Goal: Task Accomplishment & Management: Manage account settings

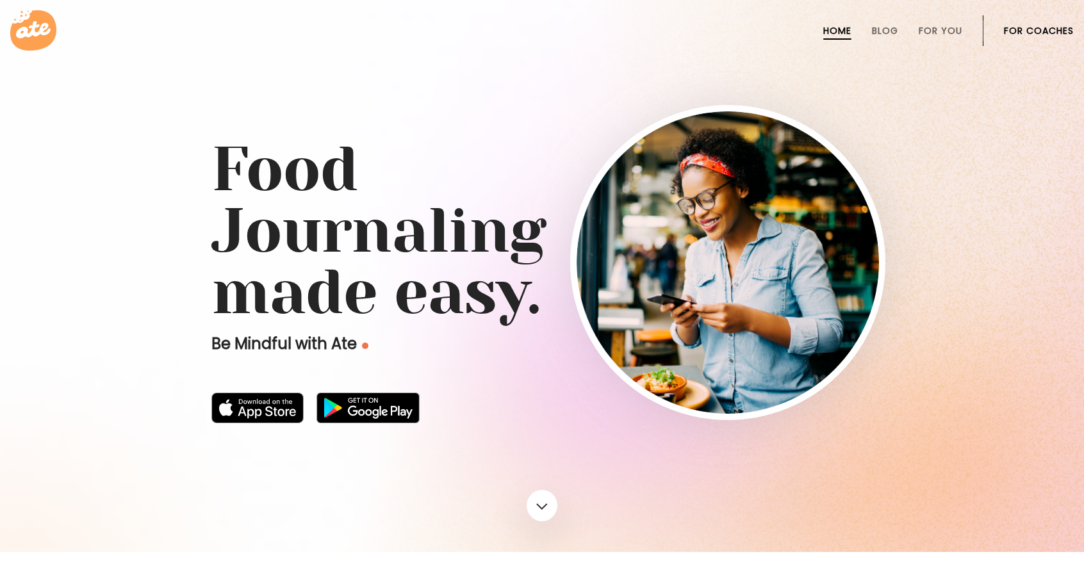
click at [1023, 28] on link "For Coaches" at bounding box center [1039, 31] width 70 height 10
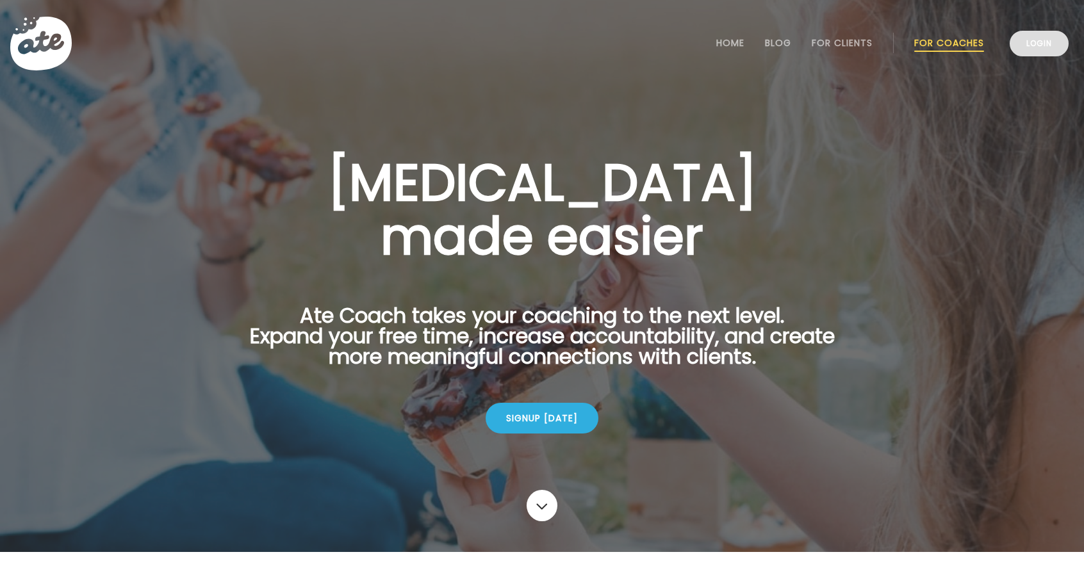
click at [1050, 52] on link "Login" at bounding box center [1039, 44] width 59 height 26
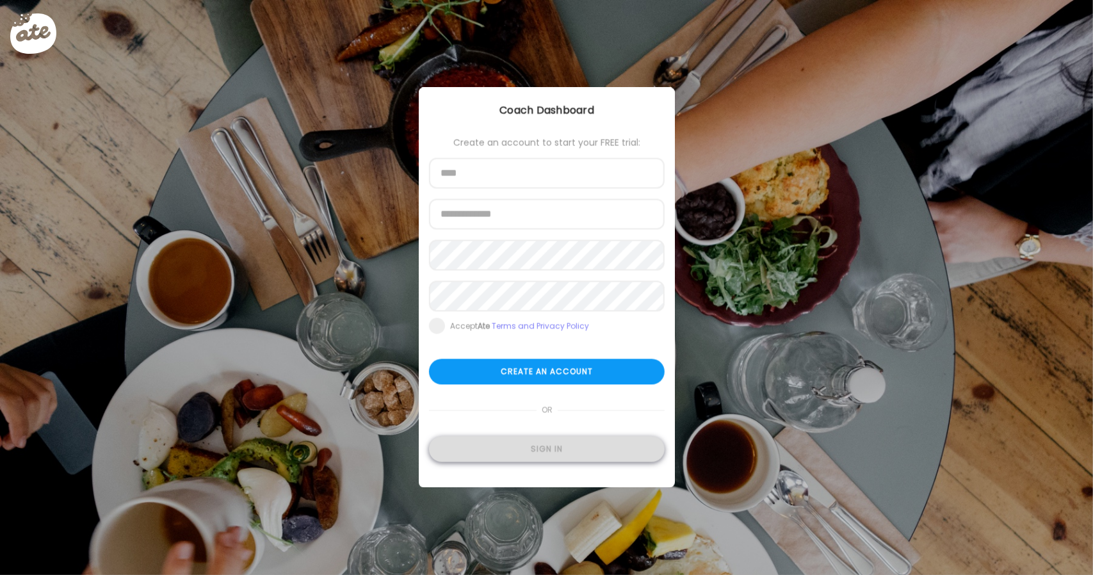
type input "**********"
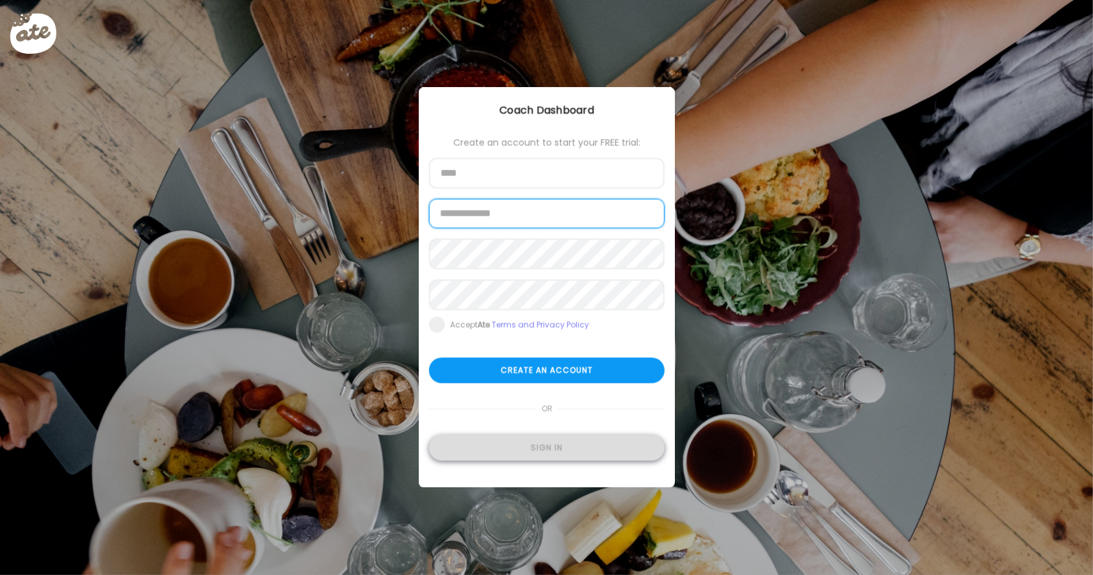
type input "**********"
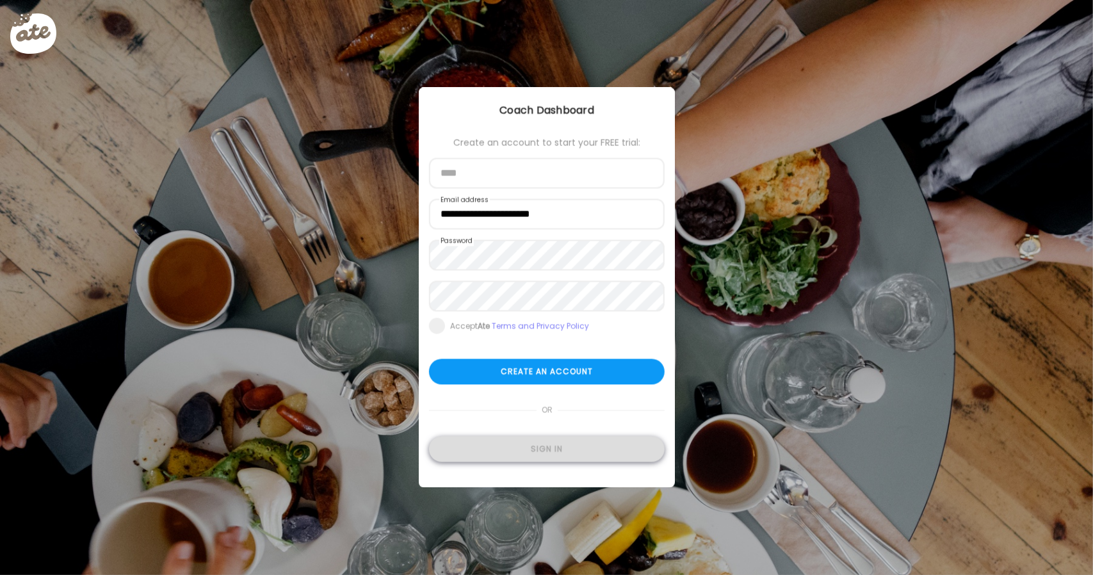
click at [533, 453] on div "Sign in" at bounding box center [547, 450] width 236 height 26
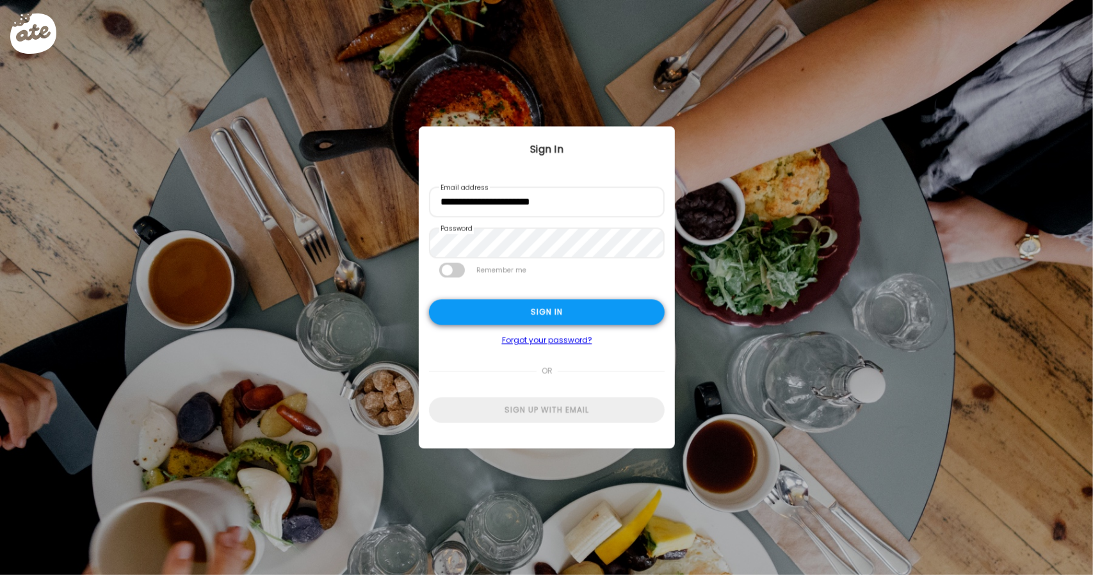
click at [552, 309] on div "Sign in" at bounding box center [547, 313] width 236 height 26
type input "**********"
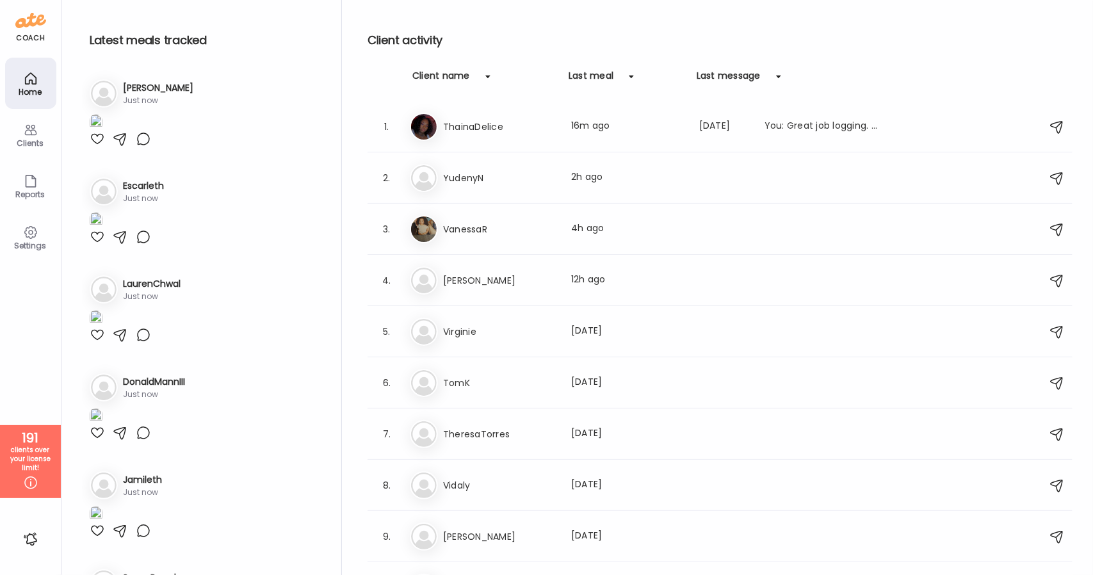
click at [19, 134] on div "Clients" at bounding box center [30, 134] width 51 height 51
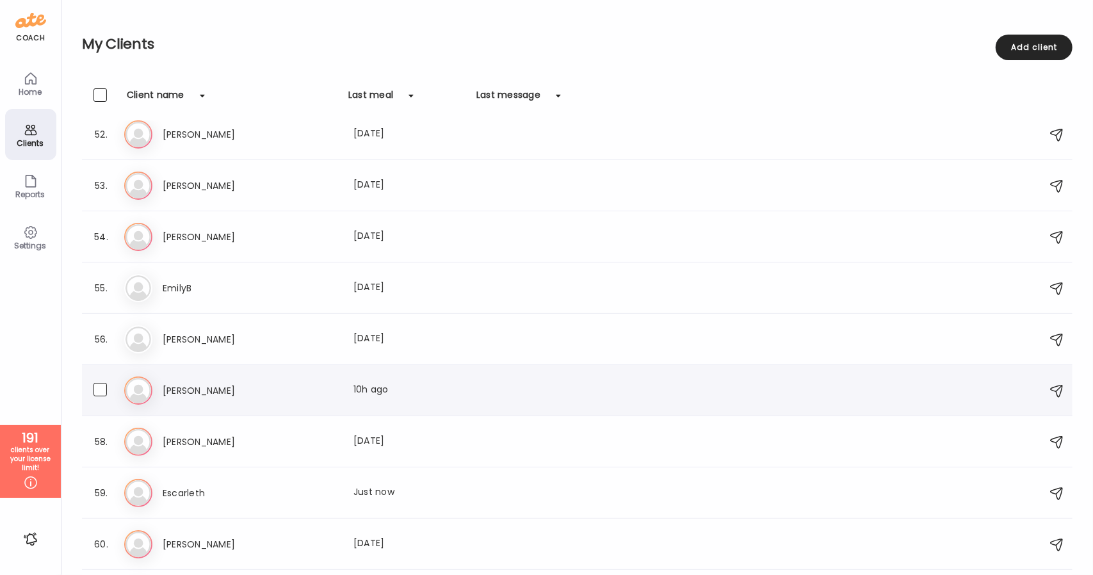
click at [234, 377] on div "Er [PERSON_NAME] Last meal: 10h ago" at bounding box center [579, 391] width 910 height 28
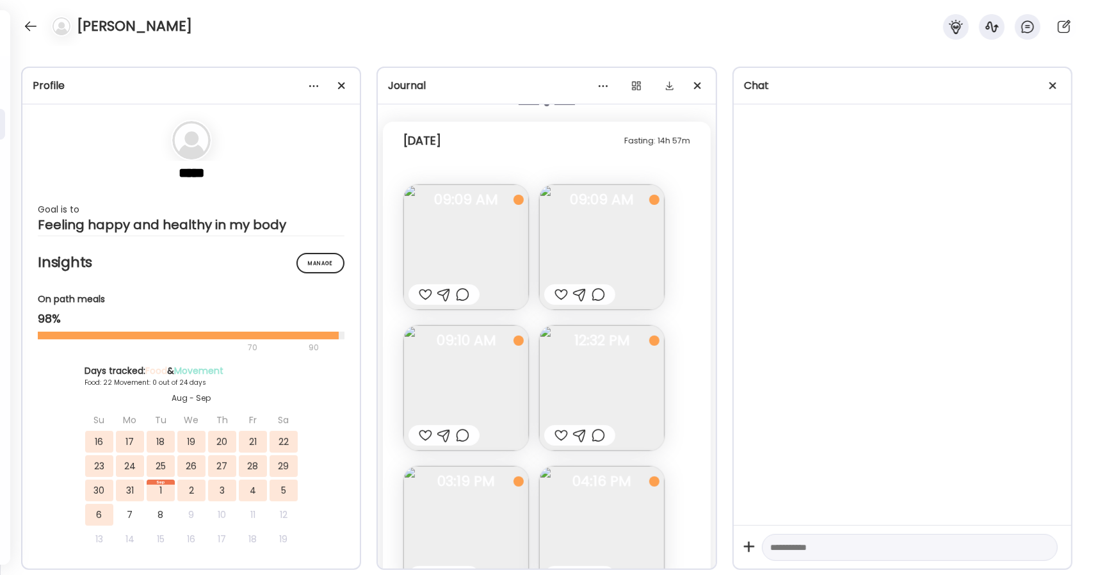
scroll to position [15388, 0]
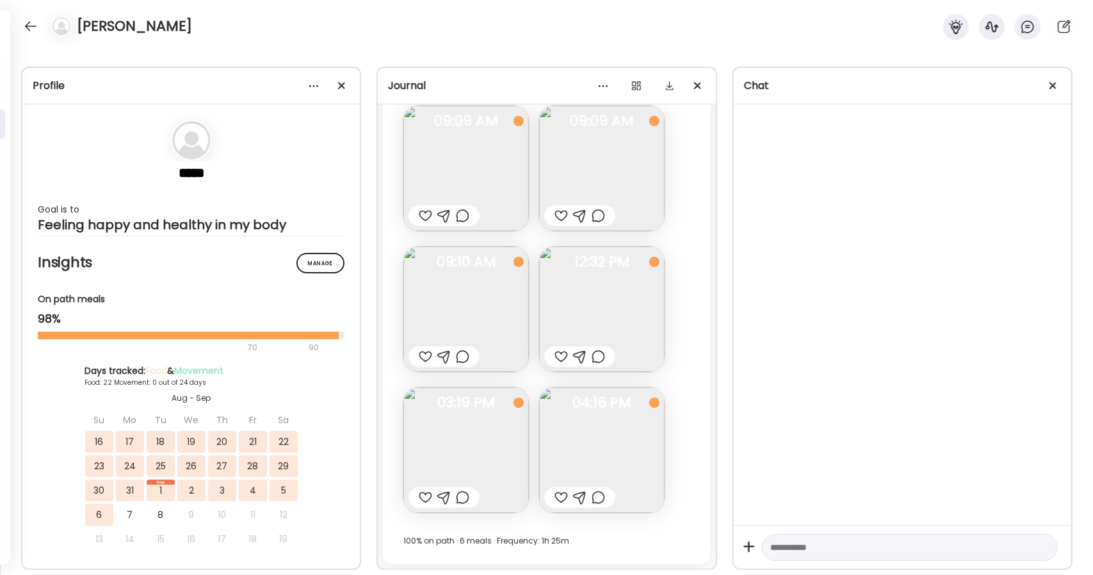
click at [613, 297] on img at bounding box center [602, 310] width 126 height 126
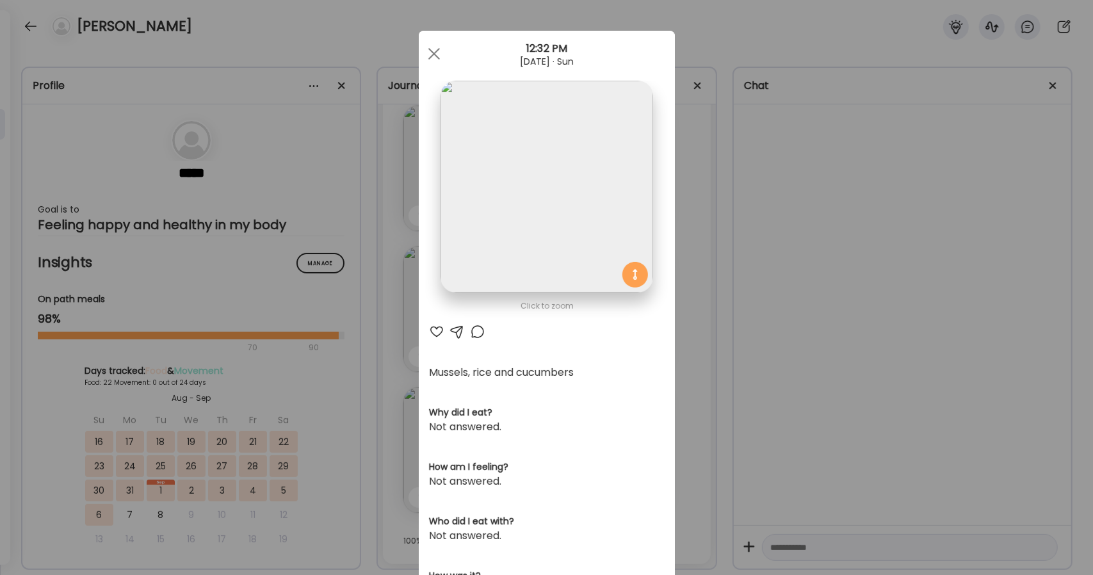
click at [569, 252] on img at bounding box center [547, 187] width 212 height 212
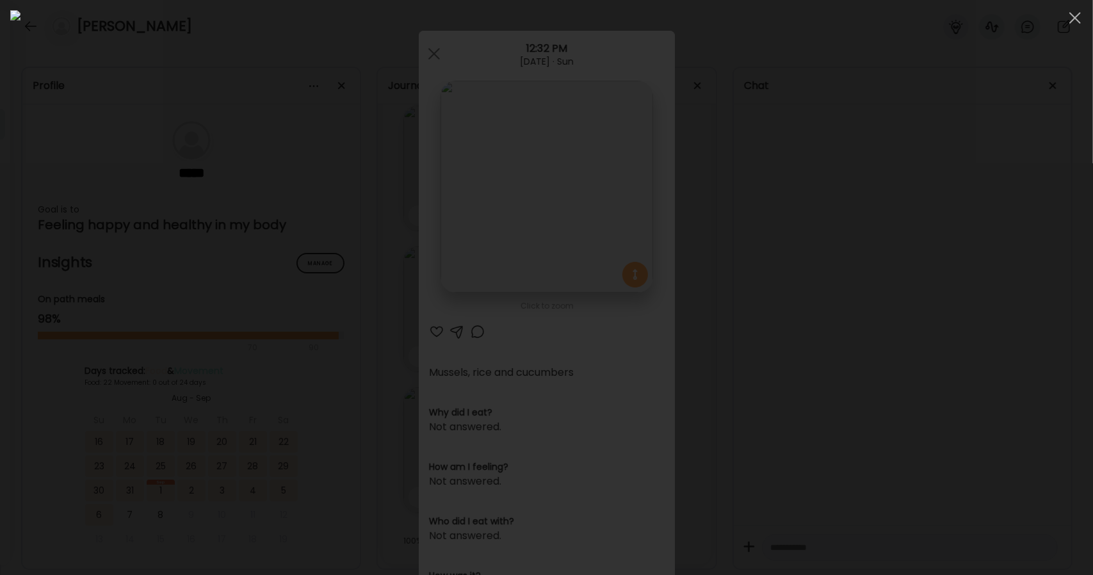
click at [961, 187] on div at bounding box center [546, 287] width 1073 height 555
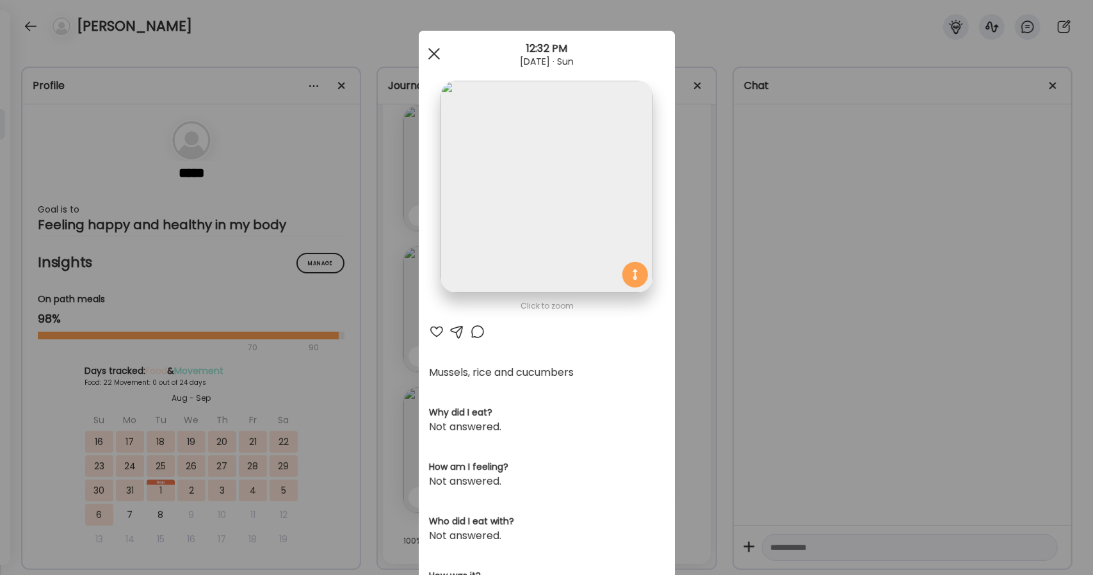
click at [438, 54] on div at bounding box center [434, 54] width 26 height 26
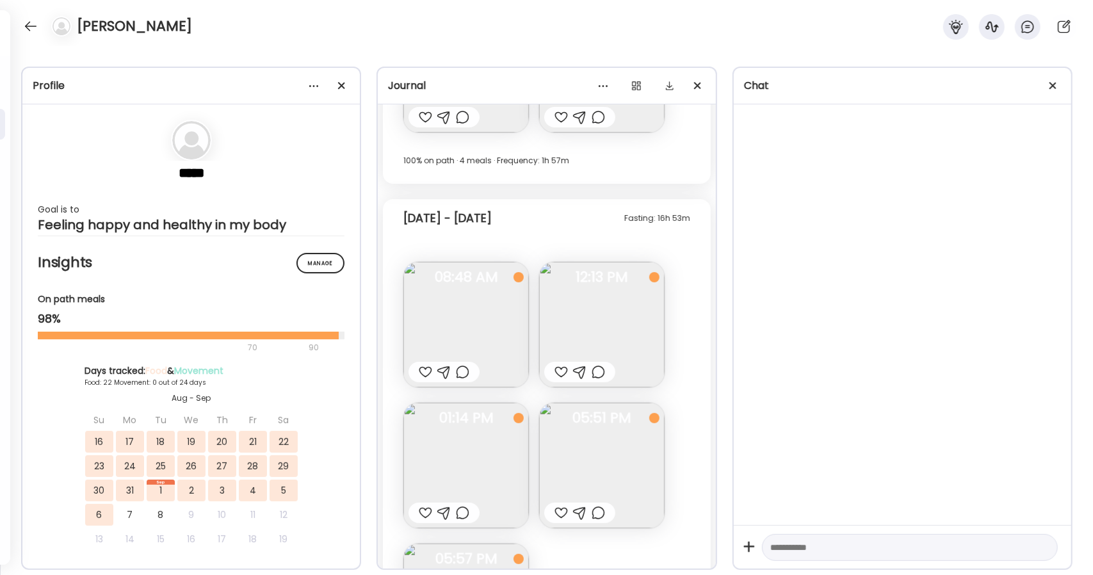
scroll to position [9376, 0]
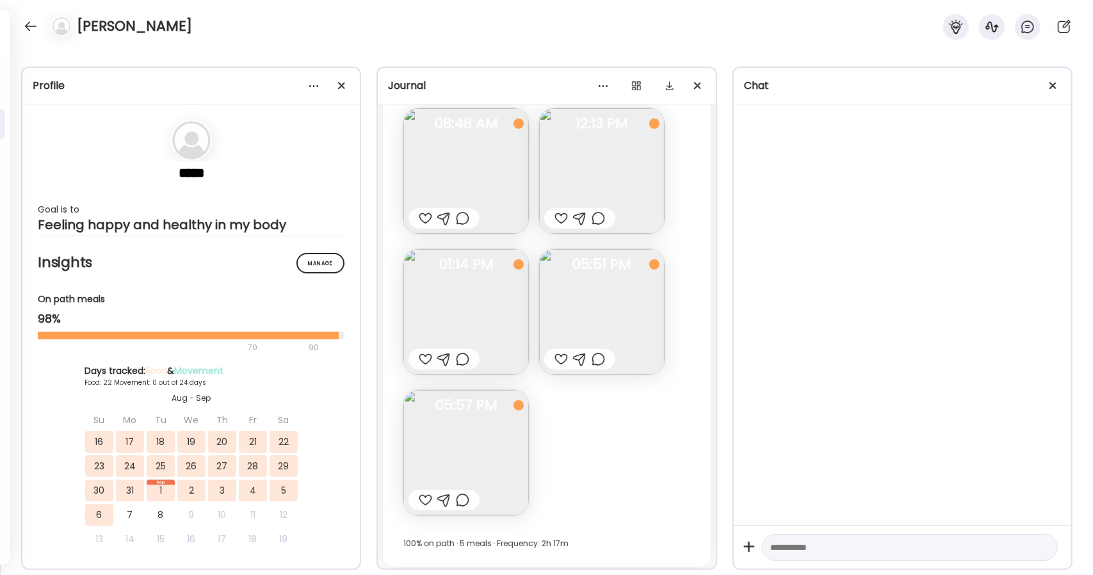
click at [584, 303] on img at bounding box center [602, 312] width 126 height 126
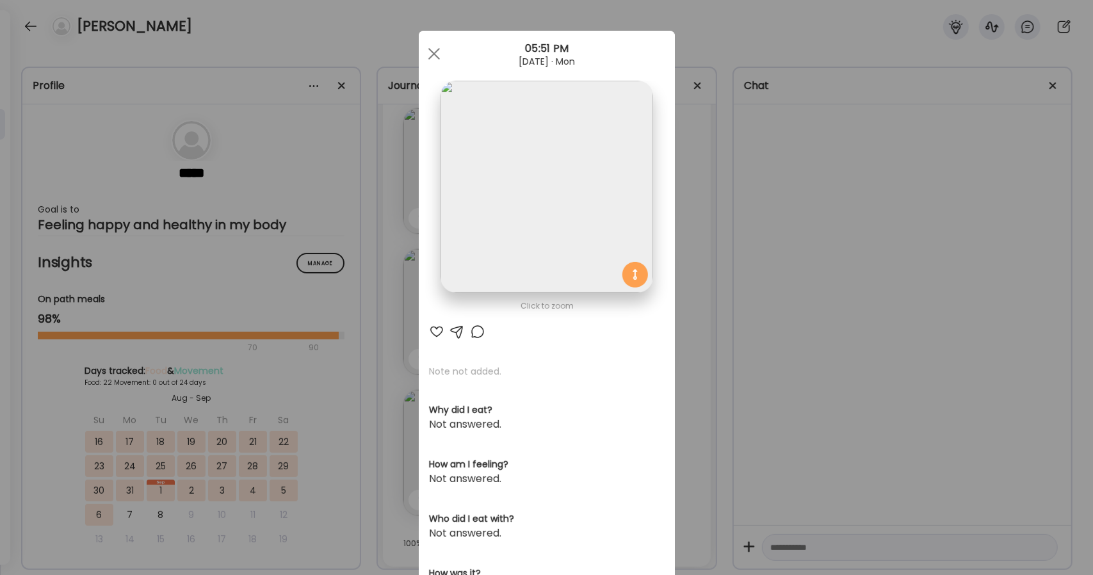
click at [550, 247] on img at bounding box center [547, 187] width 212 height 212
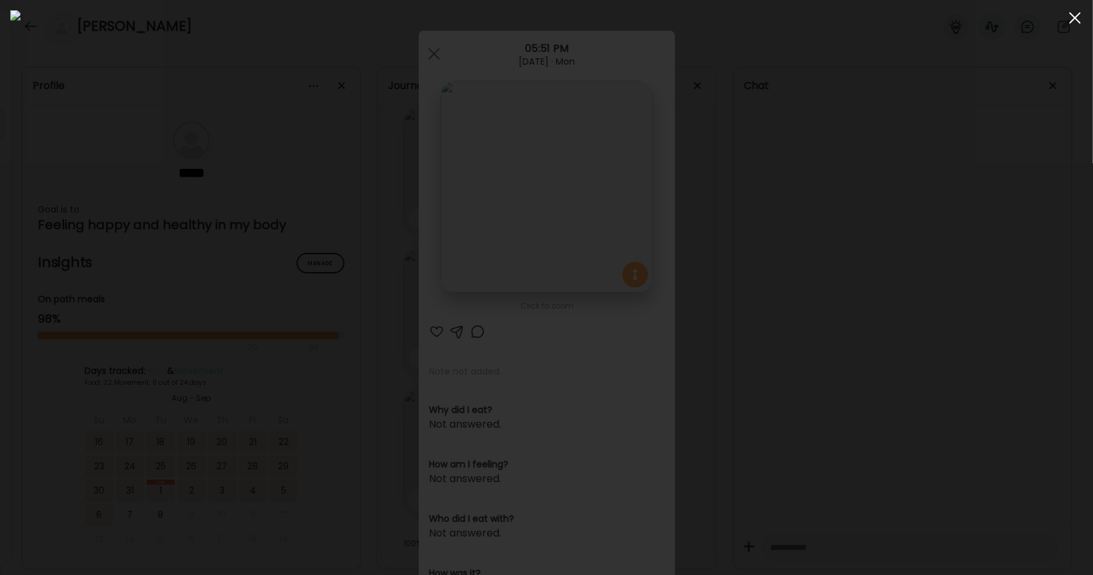
click at [1075, 18] on span at bounding box center [1076, 18] width 12 height 12
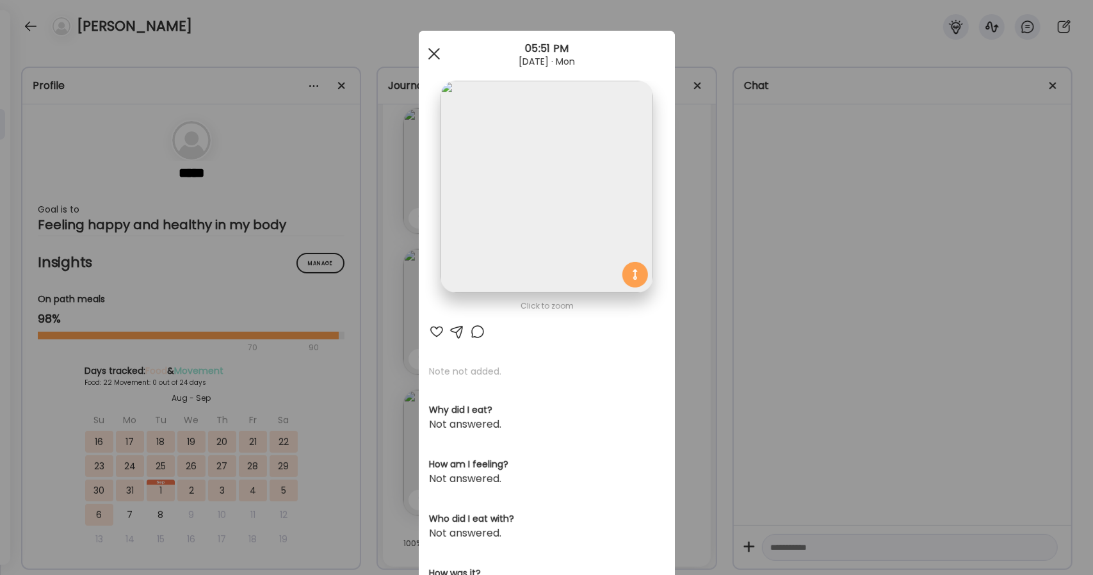
click at [430, 54] on span at bounding box center [434, 54] width 12 height 12
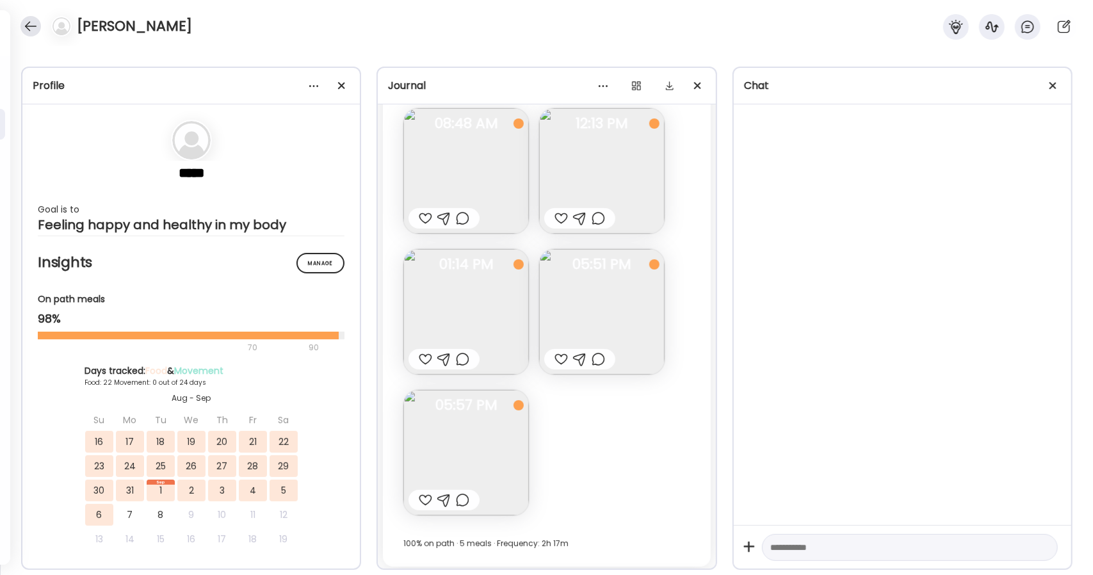
click at [28, 29] on div at bounding box center [30, 26] width 20 height 20
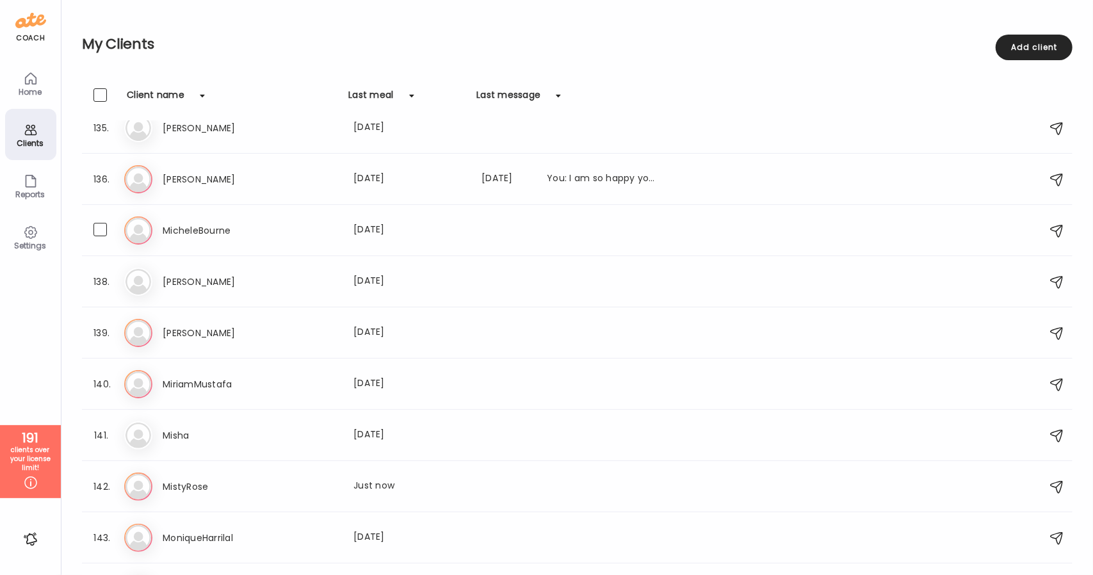
scroll to position [6886, 0]
click at [240, 394] on div "Mi MiriamMustafa Last meal: [DATE]" at bounding box center [579, 383] width 910 height 28
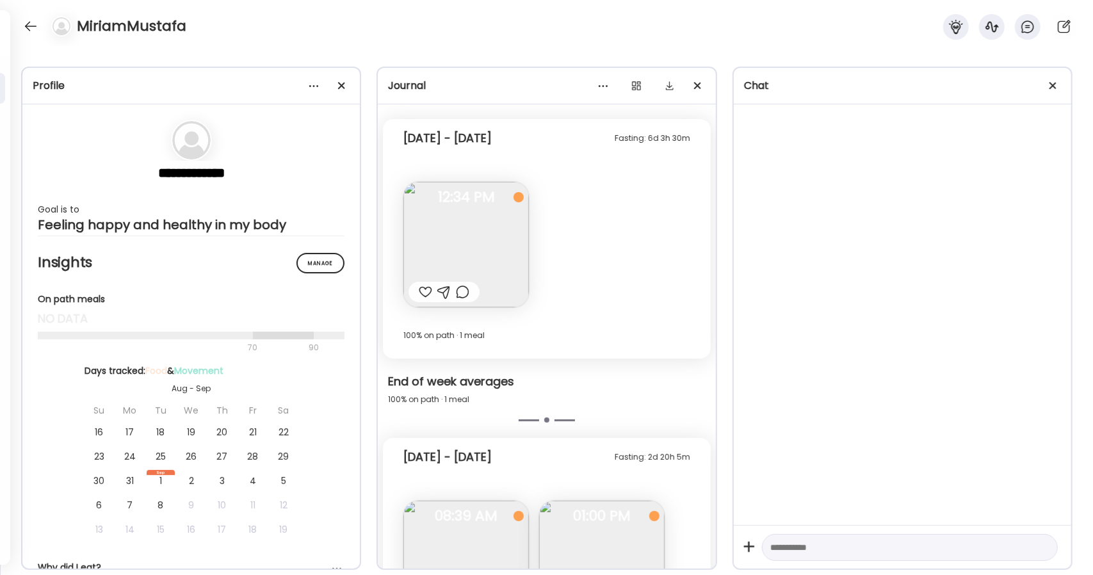
scroll to position [3533, 0]
